Goal: Browse casually

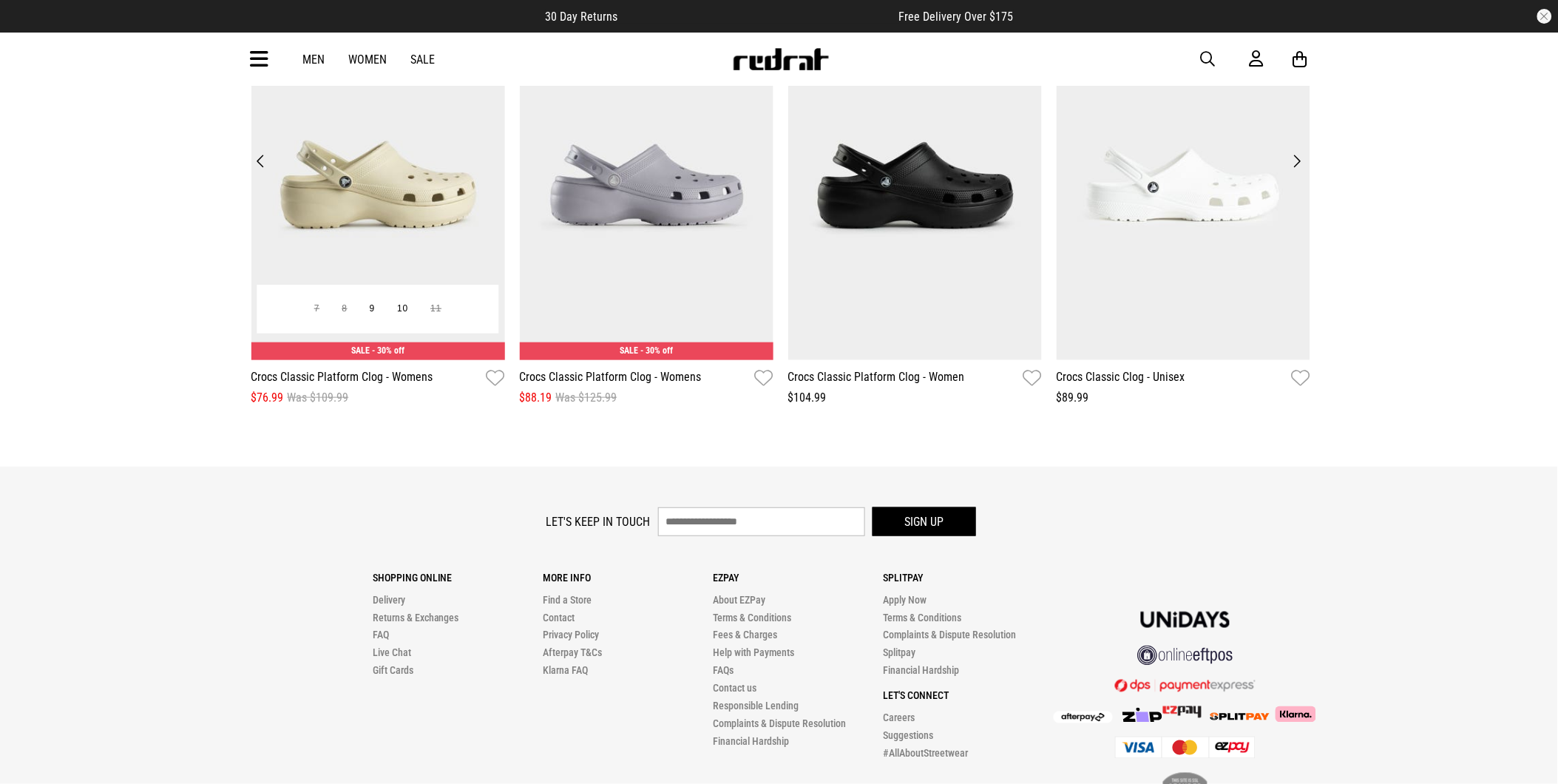
scroll to position [2134, 0]
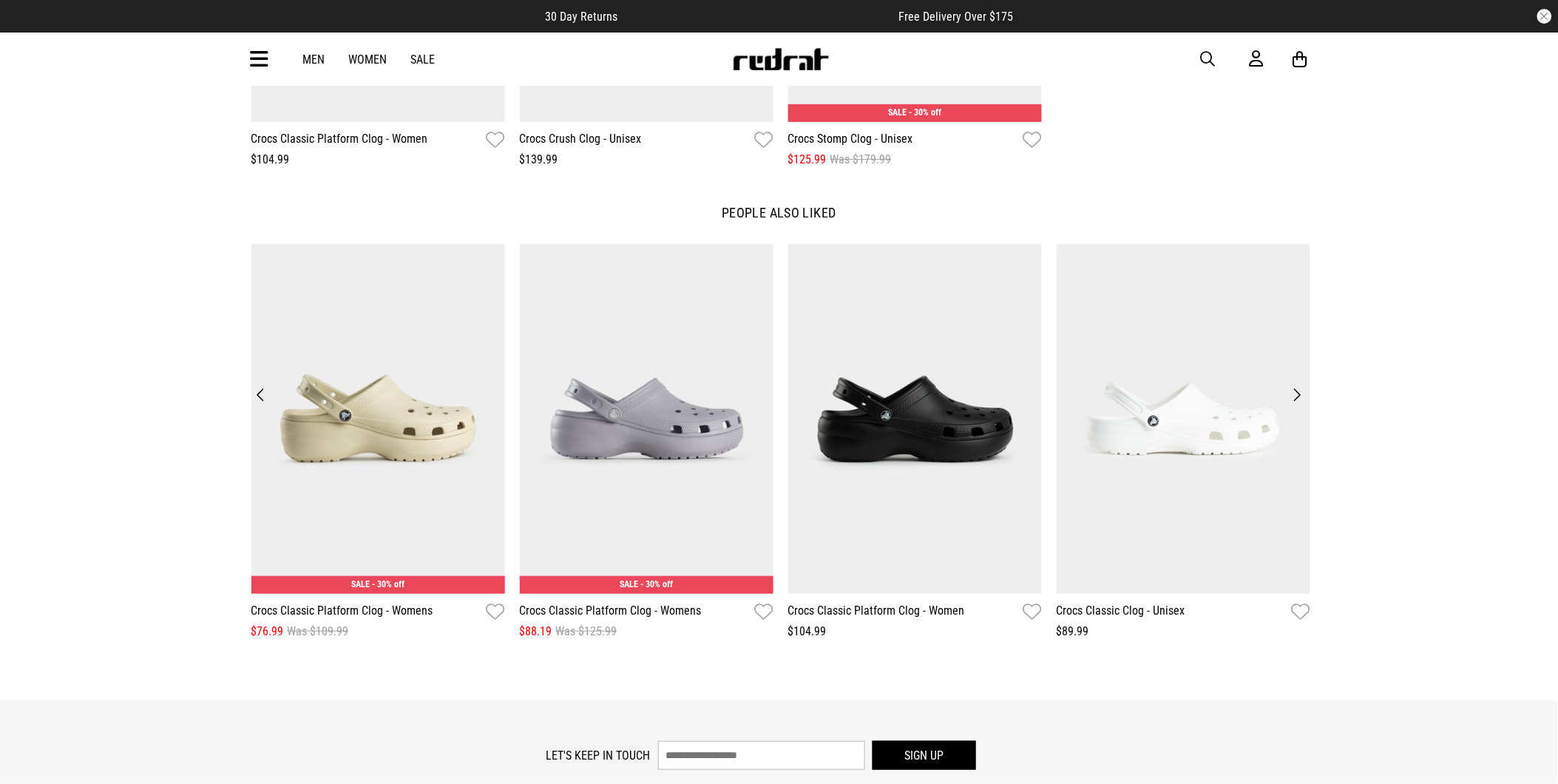
click at [795, 60] on img at bounding box center [781, 59] width 98 height 22
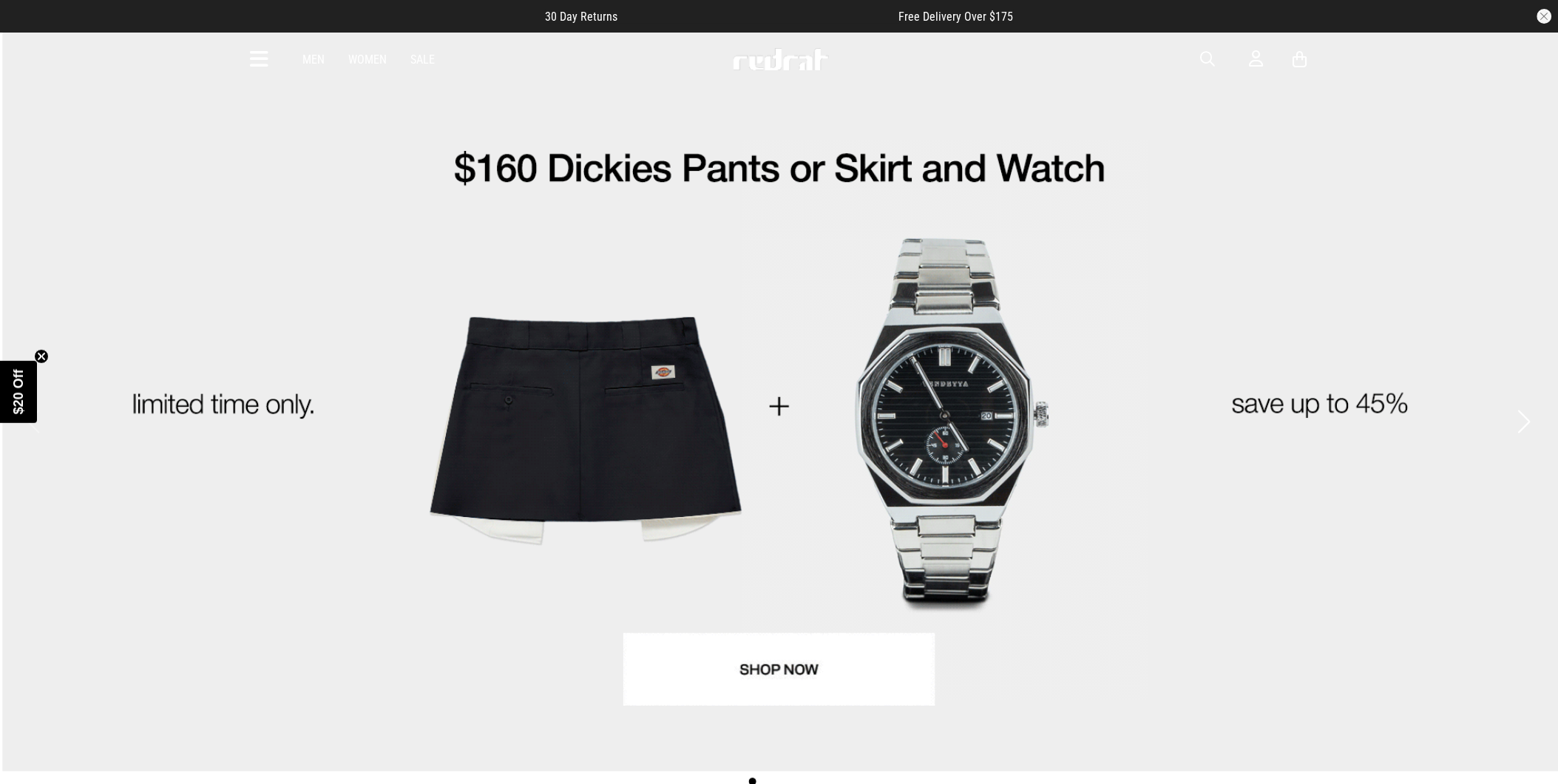
click at [260, 55] on icon at bounding box center [260, 59] width 18 height 24
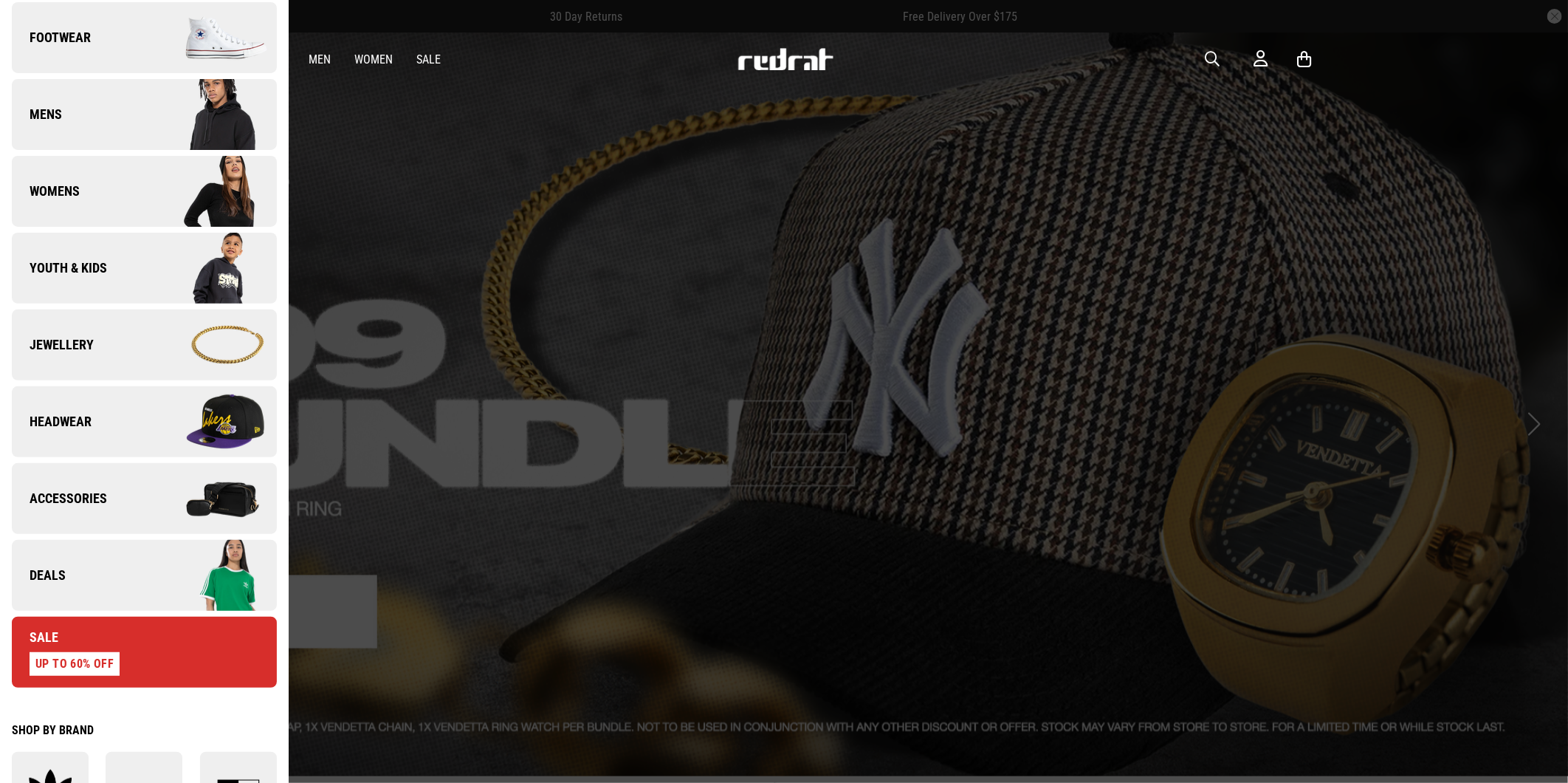
scroll to position [164, 0]
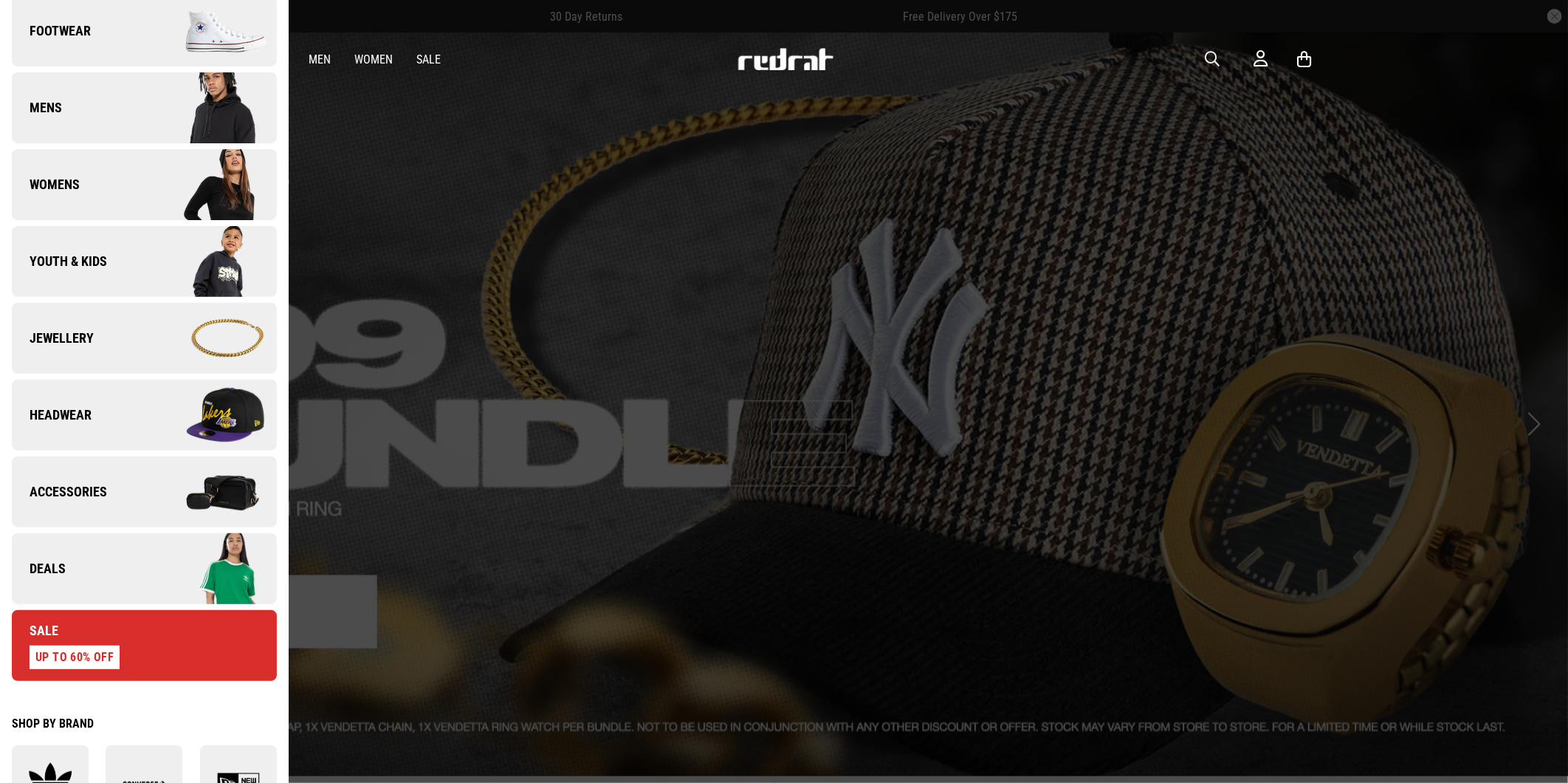
click at [156, 562] on img at bounding box center [209, 569] width 132 height 74
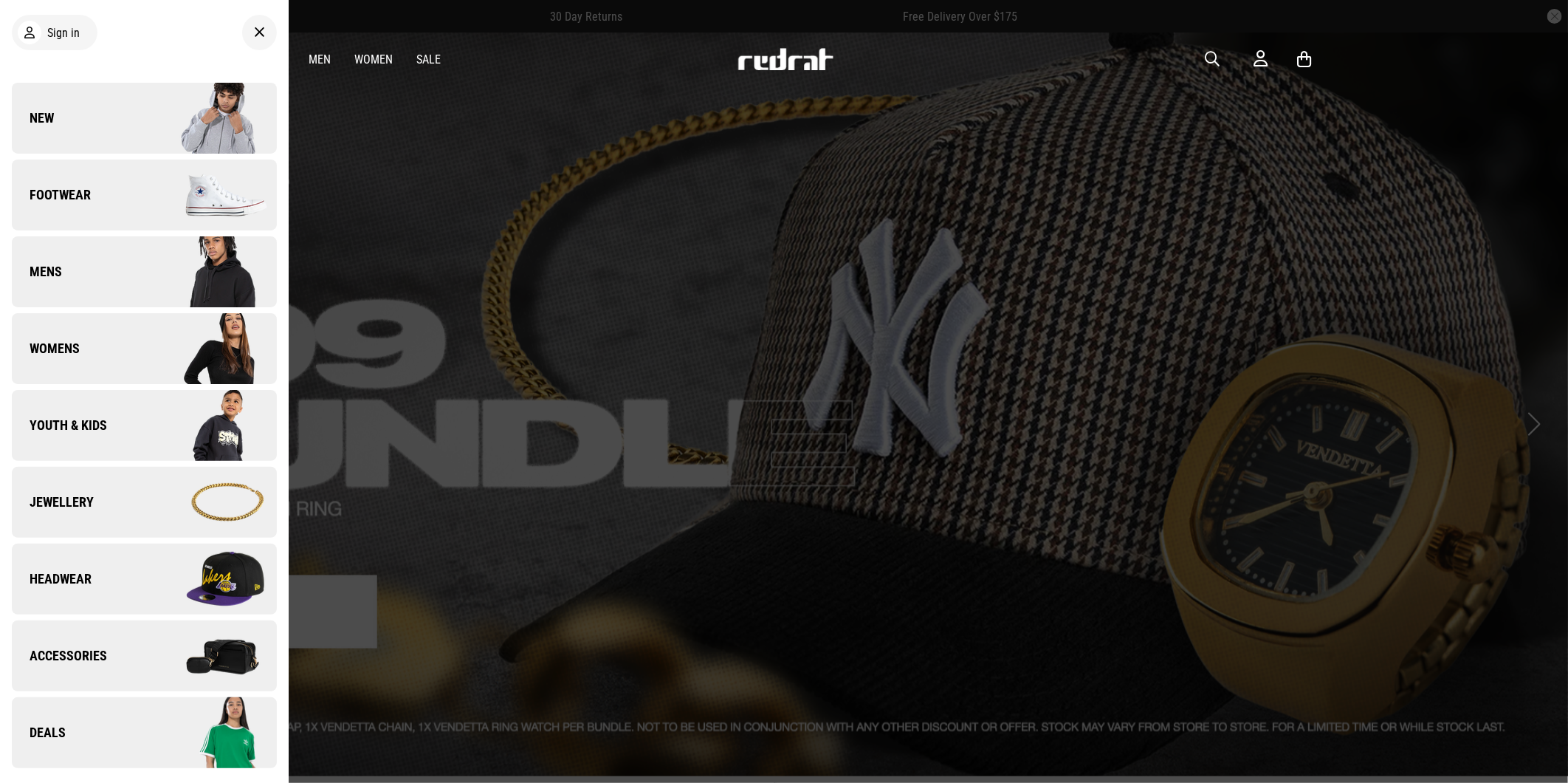
scroll to position [0, 0]
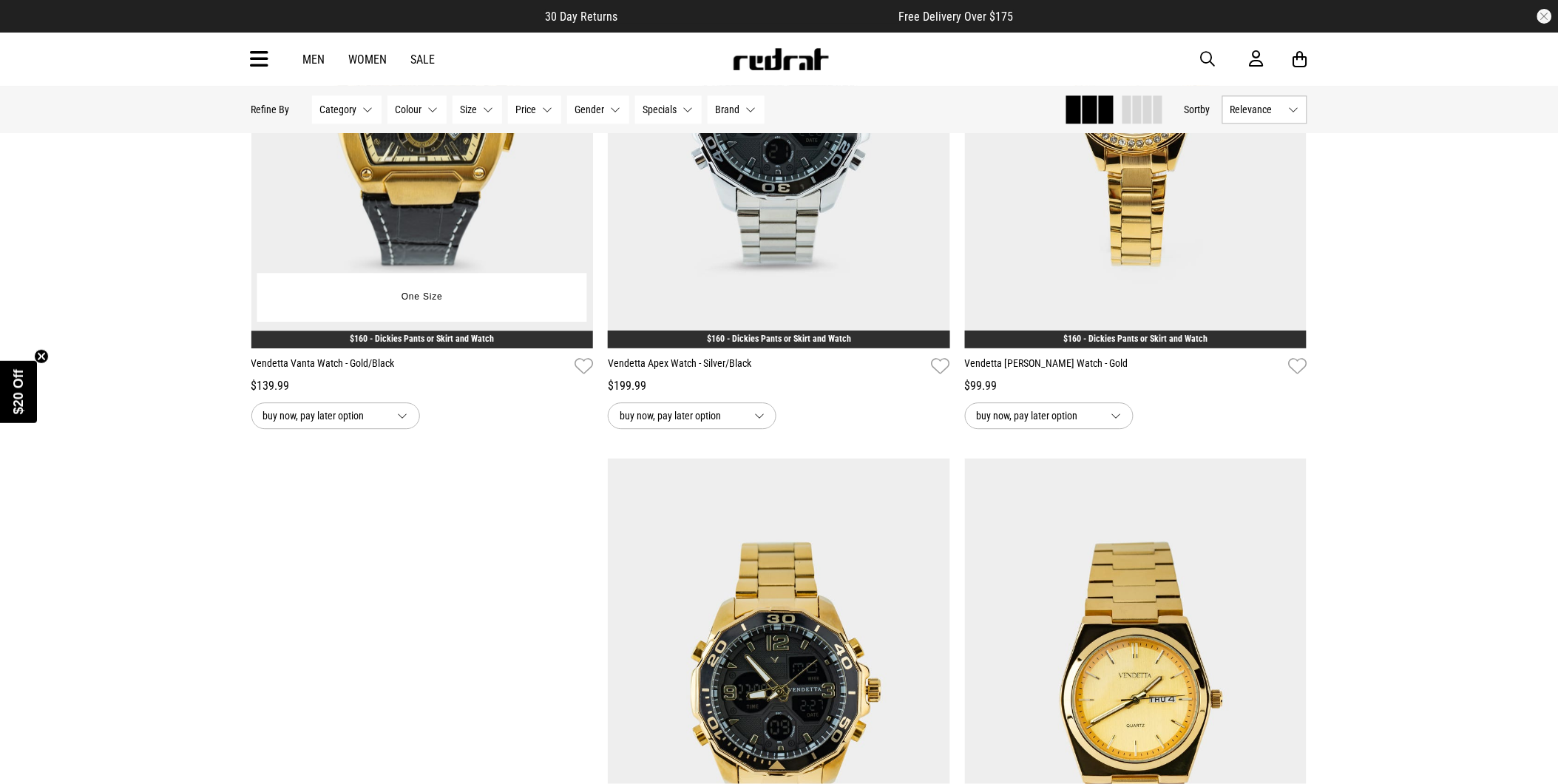
scroll to position [1231, 0]
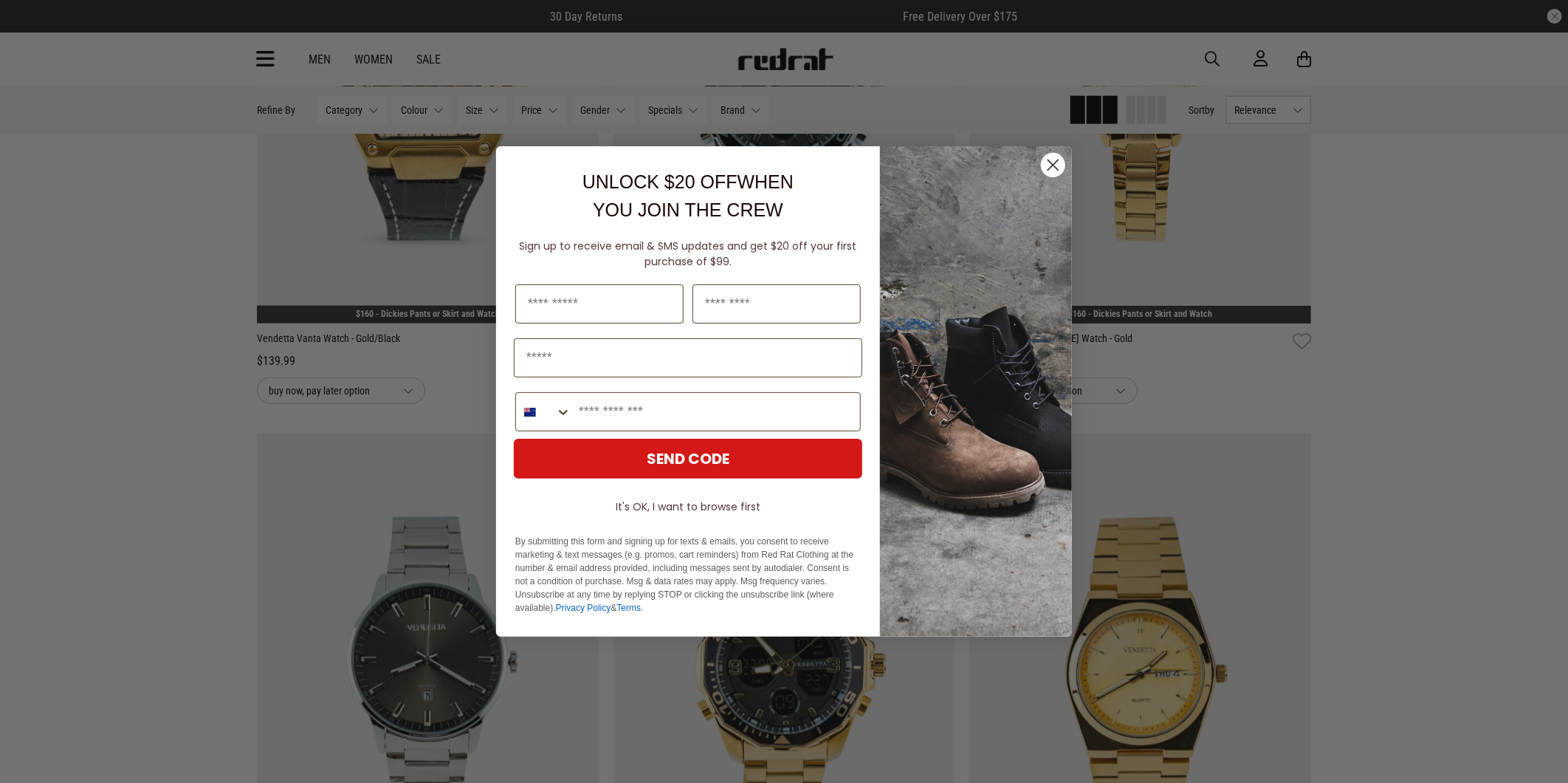
click at [1060, 160] on circle "Close dialog" at bounding box center [1053, 165] width 24 height 24
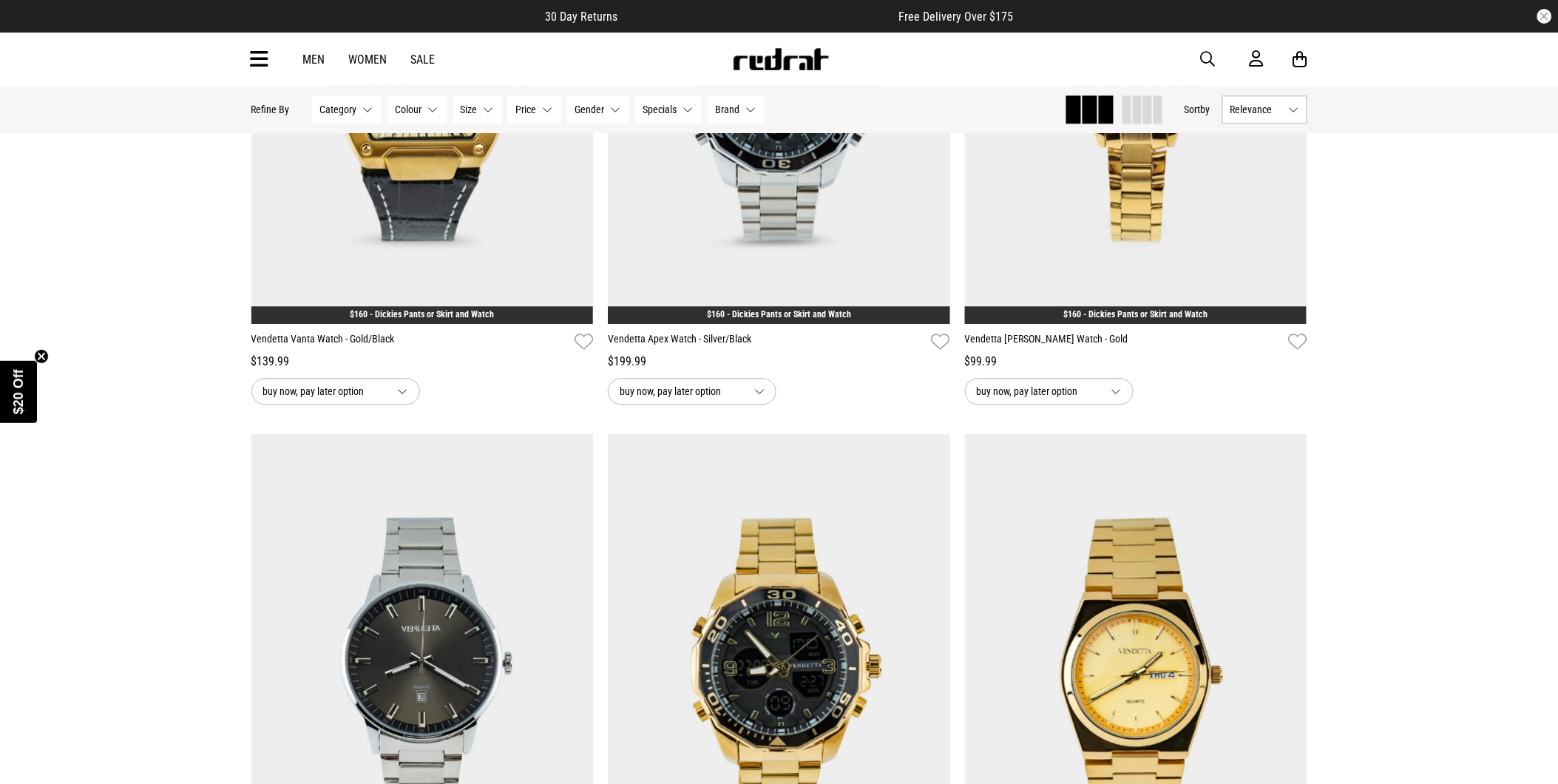
click at [779, 68] on img at bounding box center [781, 59] width 98 height 22
